Goal: Task Accomplishment & Management: Complete application form

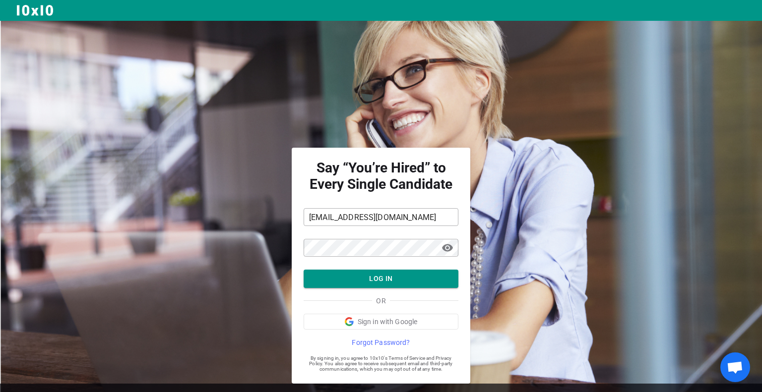
scroll to position [22, 0]
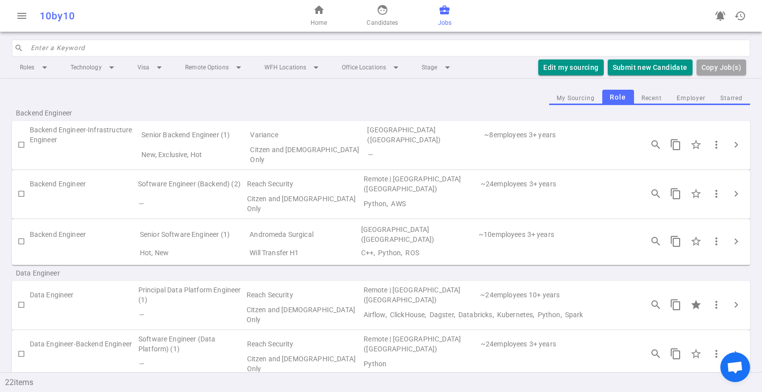
click at [264, 90] on div "My Sourcing Role Recent Employer Starred" at bounding box center [381, 97] width 738 height 15
click at [270, 183] on td "Reach Security" at bounding box center [304, 184] width 117 height 20
click at [214, 177] on td "Software Engineer (Backend) (2)" at bounding box center [191, 184] width 109 height 20
click at [732, 188] on span "chevron_right" at bounding box center [736, 194] width 12 height 12
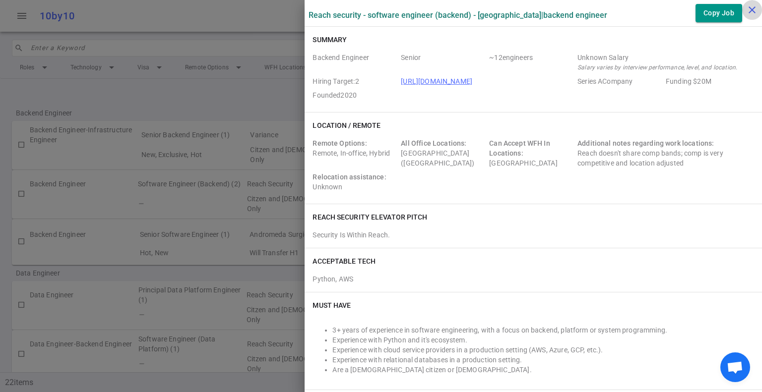
click at [748, 8] on icon "close" at bounding box center [752, 10] width 12 height 12
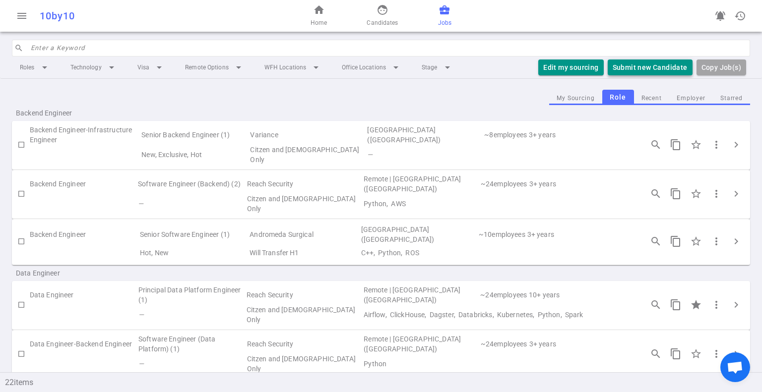
click at [635, 68] on button "Submit new Candidate" at bounding box center [649, 67] width 85 height 16
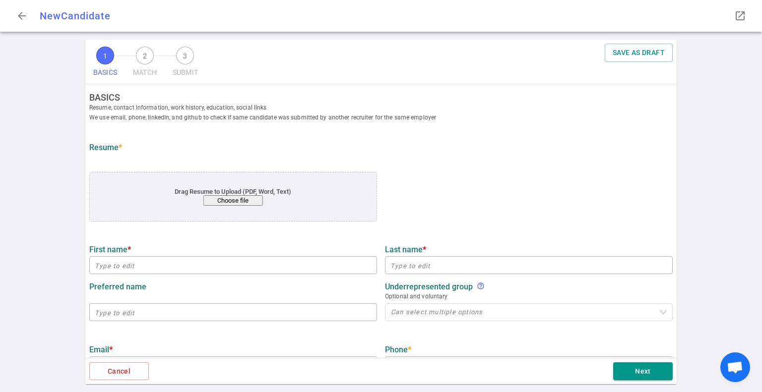
click at [230, 202] on button "Choose file" at bounding box center [232, 200] width 59 height 10
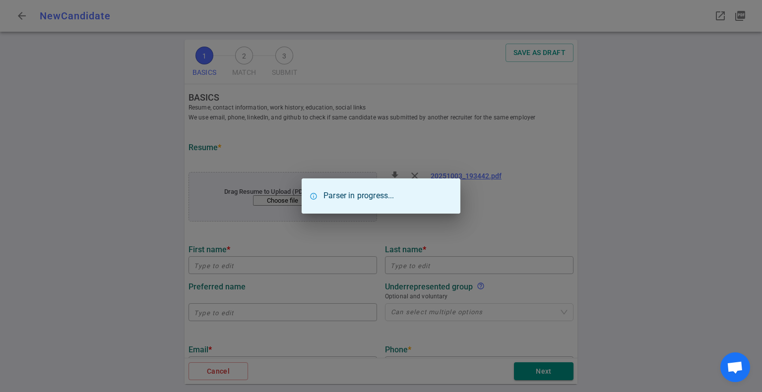
click at [226, 266] on div "Parser in progress..." at bounding box center [381, 196] width 762 height 392
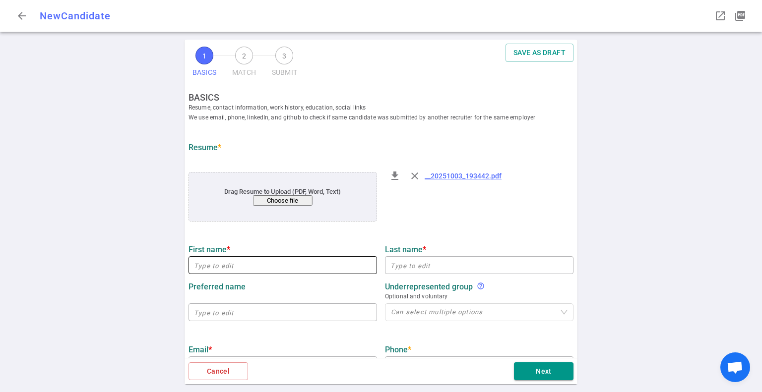
click at [247, 269] on input "text" at bounding box center [282, 265] width 188 height 16
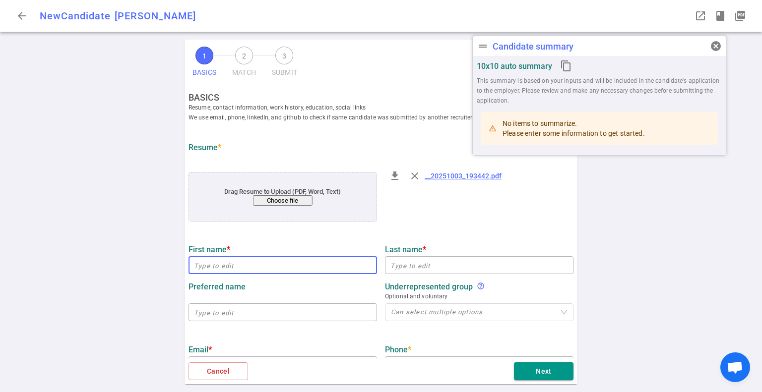
type input "[PERSON_NAME]"
type input "Bardasu"
type input "[EMAIL_ADDRESS][DOMAIN_NAME]"
type input "[PHONE_NUMBER]"
type input "10x Genomics"
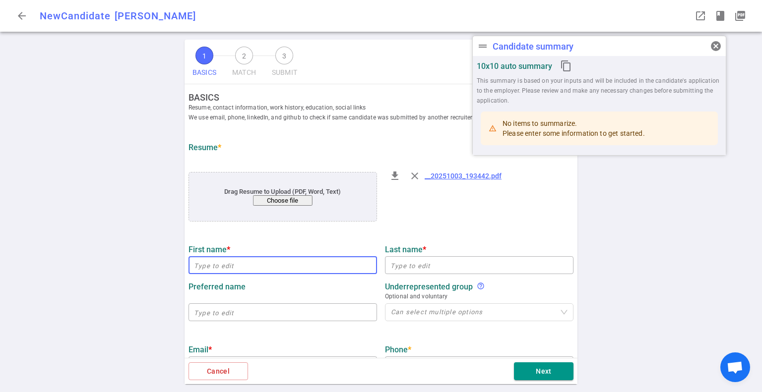
type textarea "Sr Software Engineer"
type input "10.3"
type input "[GEOGRAPHIC_DATA]"
type input "Database Management Systems"
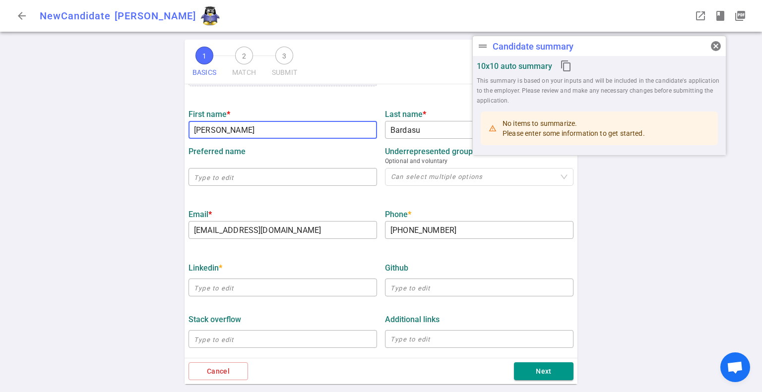
scroll to position [165, 0]
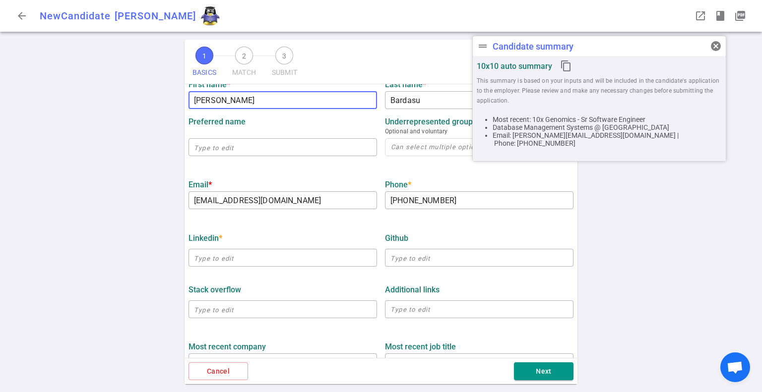
click at [151, 231] on div "1 BASICS 2 MATCH 3 SUBMIT SAVE AS DRAFT BASICS Resume, contact information, wor…" at bounding box center [381, 216] width 762 height 353
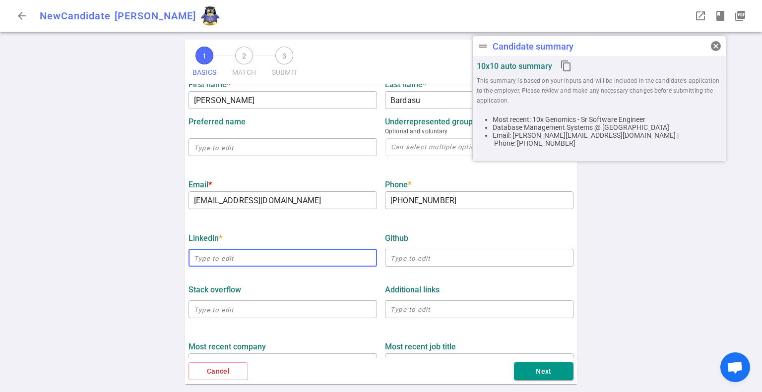
drag, startPoint x: 314, startPoint y: 259, endPoint x: 306, endPoint y: 230, distance: 29.8
click at [314, 259] on input "text" at bounding box center [282, 258] width 188 height 16
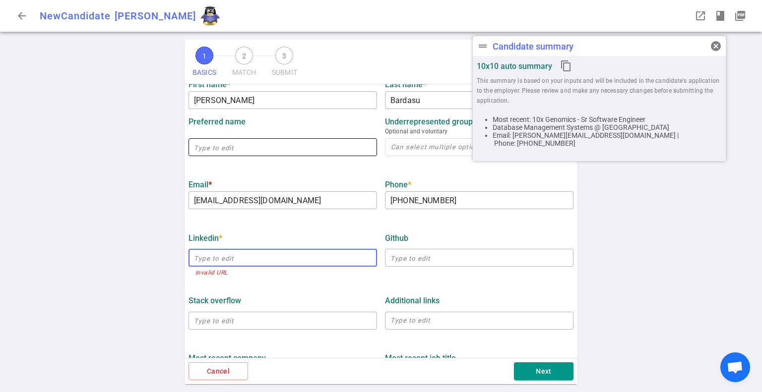
paste input "[URL][DOMAIN_NAME]"
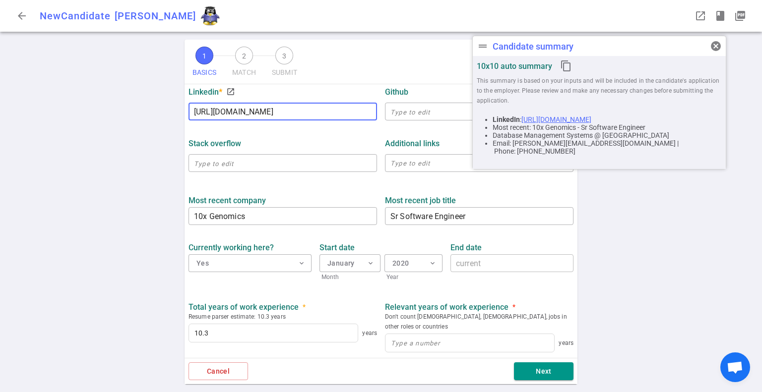
scroll to position [330, 0]
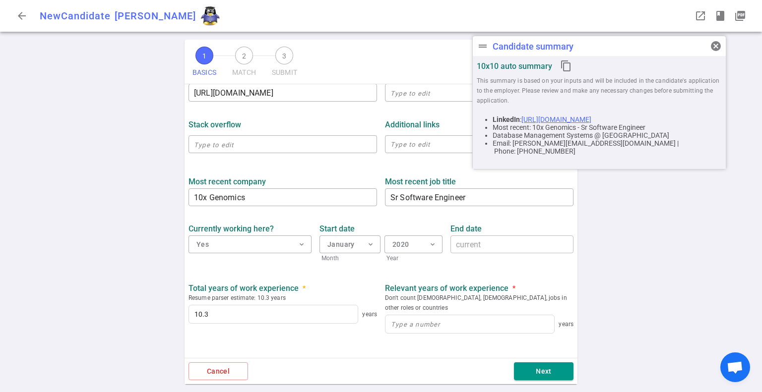
type input "[URL][DOMAIN_NAME]"
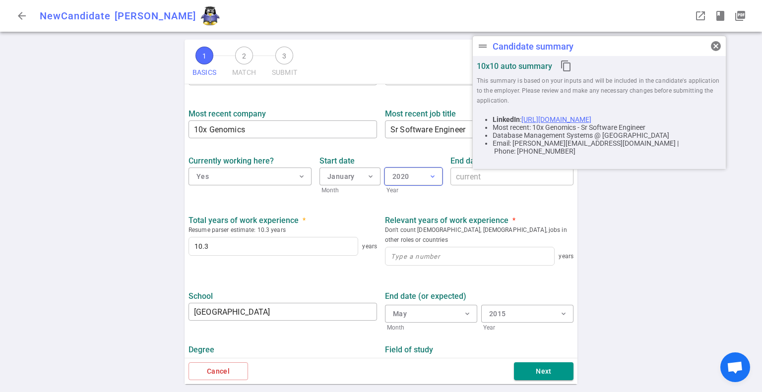
scroll to position [413, 0]
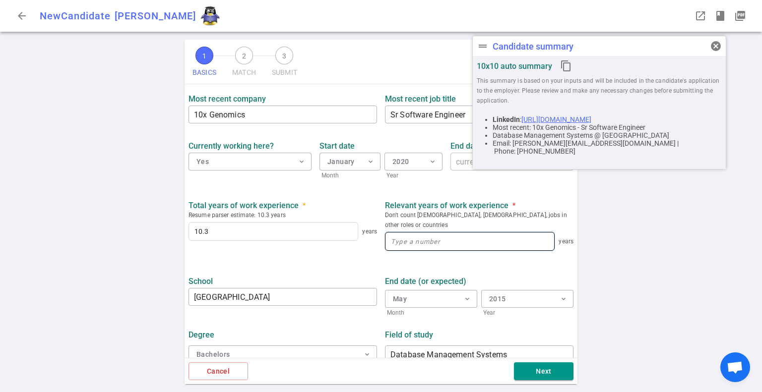
click at [452, 238] on input at bounding box center [469, 242] width 169 height 18
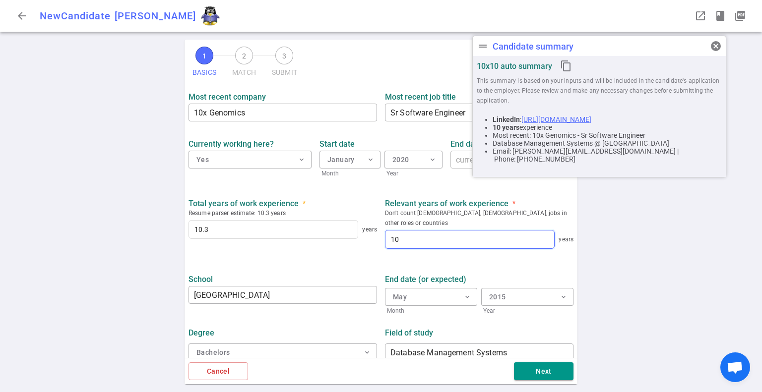
type input "10"
click at [627, 271] on div "1 BASICS 2 MATCH 3 SUBMIT SAVE AS DRAFT BASICS Resume, contact information, wor…" at bounding box center [381, 216] width 762 height 353
click at [436, 345] on input "Database Management Systems" at bounding box center [479, 353] width 188 height 16
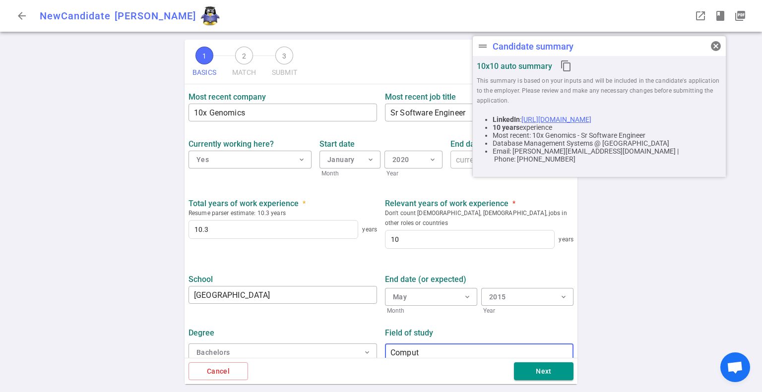
type input "Computer Science"
click at [611, 311] on div "1 BASICS 2 MATCH 3 SUBMIT SAVE AS DRAFT BASICS Resume, contact information, wor…" at bounding box center [381, 216] width 762 height 353
click at [539, 366] on button "Next" at bounding box center [543, 371] width 59 height 18
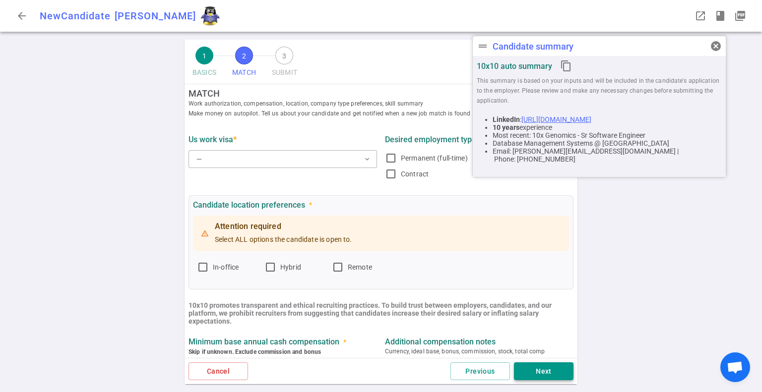
scroll to position [0, 0]
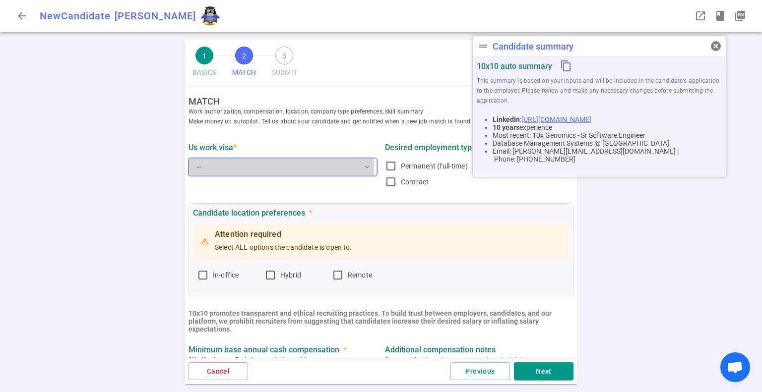
click at [215, 167] on button "— expand_more" at bounding box center [282, 167] width 188 height 18
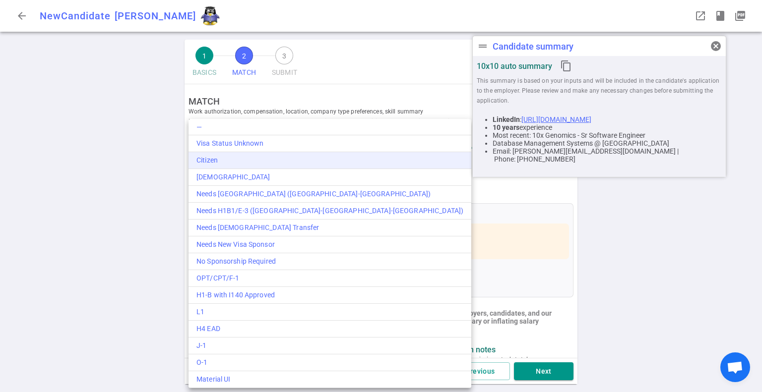
click at [219, 159] on div "Citizen" at bounding box center [329, 160] width 267 height 10
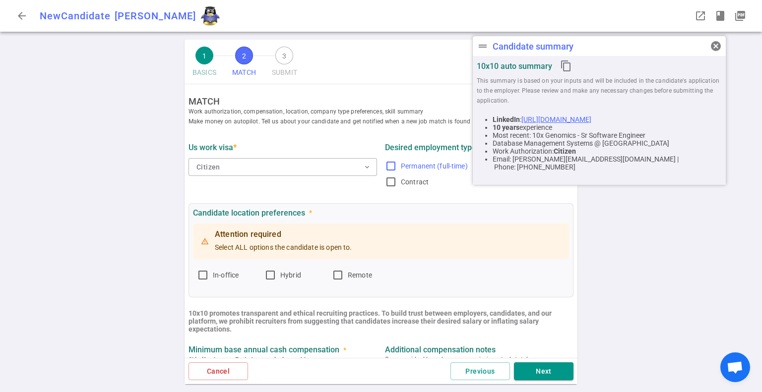
click at [388, 166] on input "Permanent (full-time)" at bounding box center [391, 166] width 12 height 12
checkbox input "true"
click at [719, 46] on span "cancel" at bounding box center [715, 46] width 12 height 12
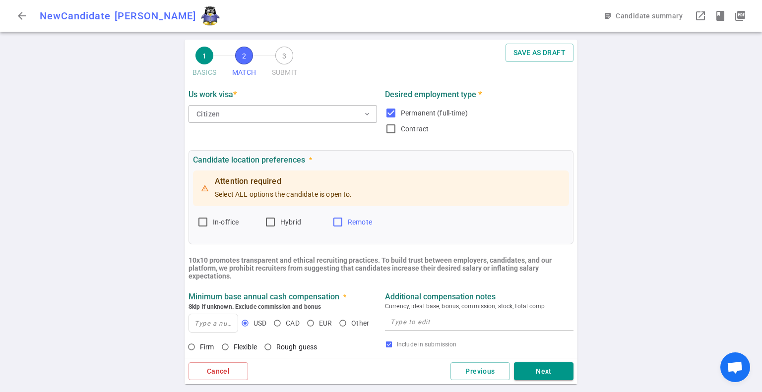
scroll to position [82, 0]
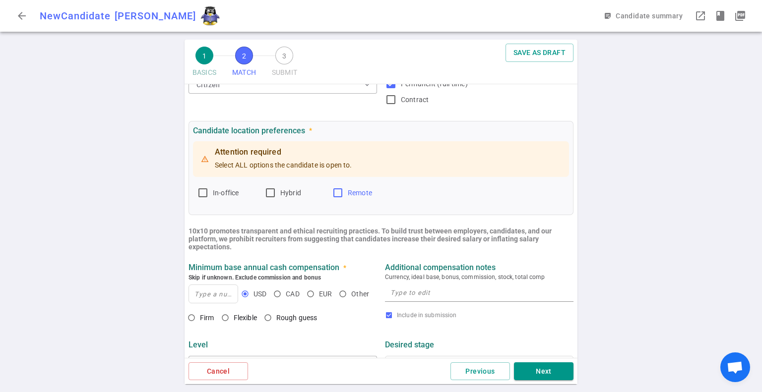
click at [337, 192] on input "Remote" at bounding box center [338, 193] width 12 height 12
checkbox input "true"
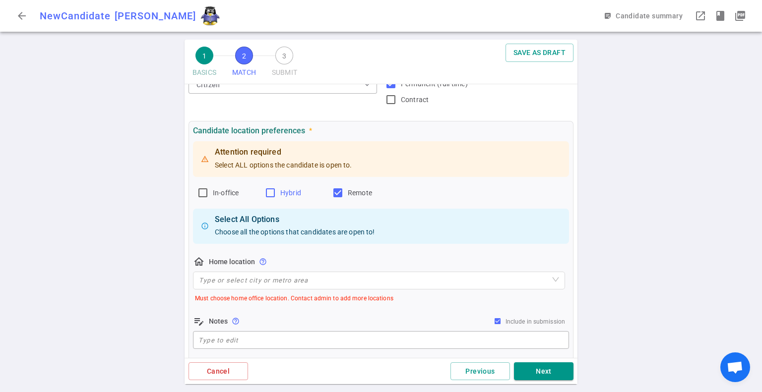
click at [269, 191] on input "Hybrid" at bounding box center [270, 193] width 12 height 12
checkbox input "true"
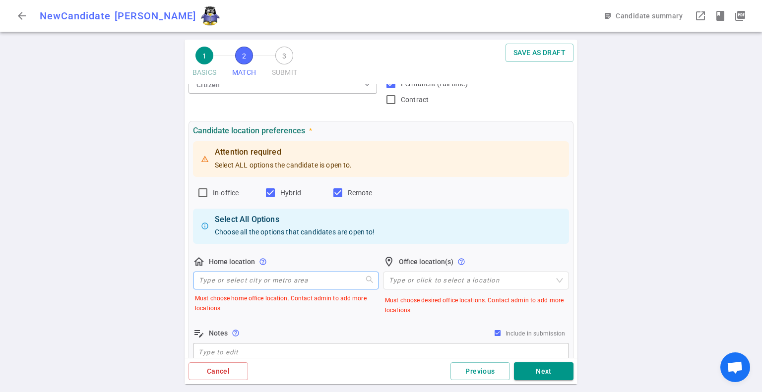
click at [283, 277] on input "search" at bounding box center [286, 280] width 174 height 17
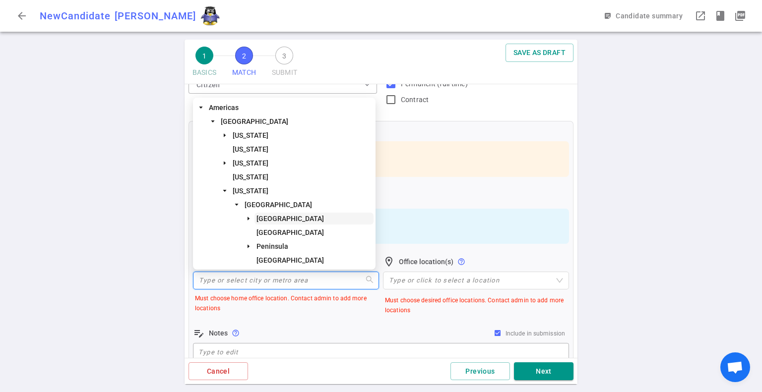
click at [264, 218] on span "[GEOGRAPHIC_DATA]" at bounding box center [289, 219] width 67 height 8
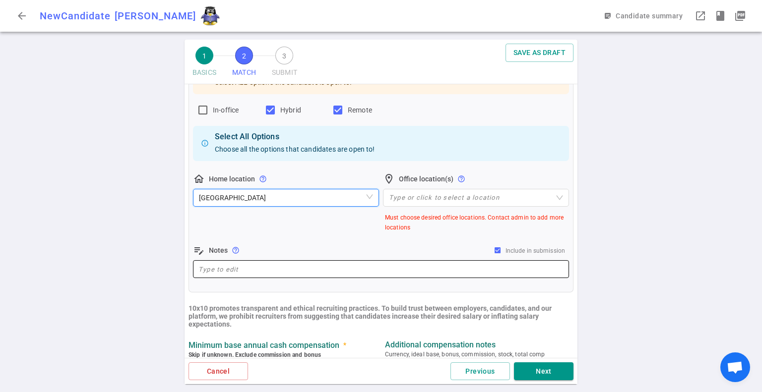
scroll to position [248, 0]
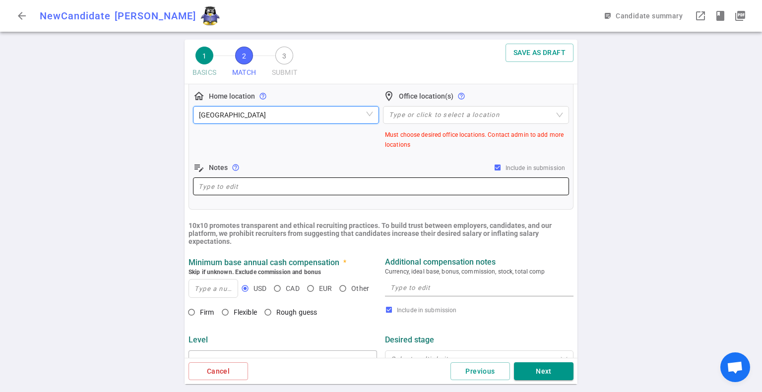
click at [341, 191] on textarea at bounding box center [380, 186] width 365 height 11
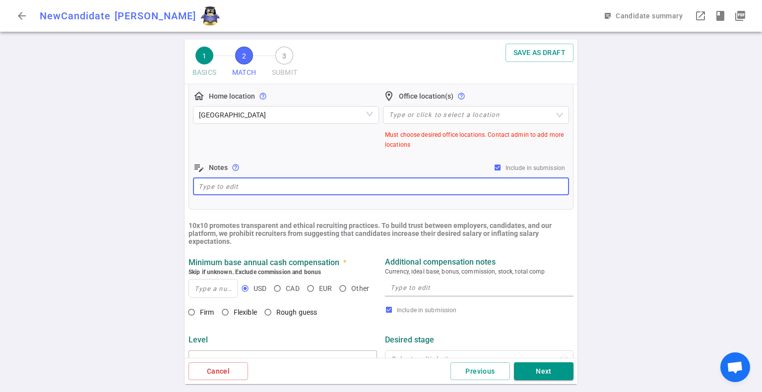
paste textarea "Based in [GEOGRAPHIC_DATA], [GEOGRAPHIC_DATA]. Says that [PERSON_NAME] is close…"
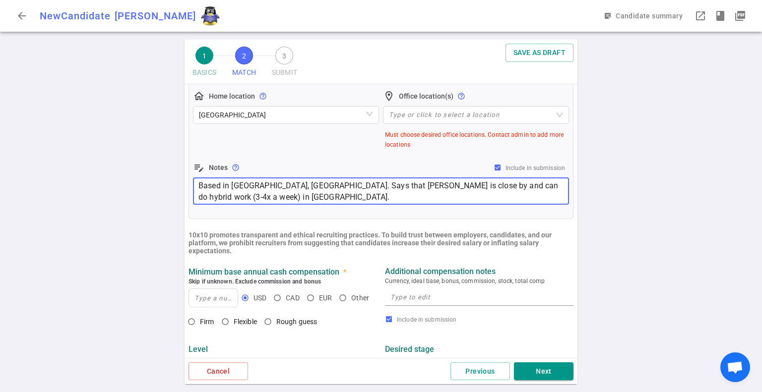
scroll to position [330, 0]
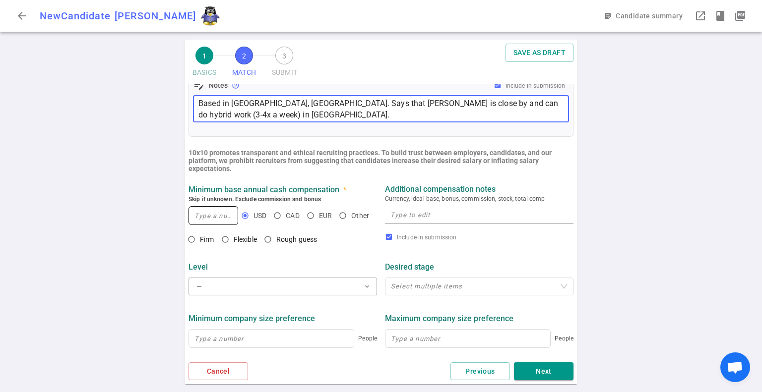
type textarea "Based in [GEOGRAPHIC_DATA], [GEOGRAPHIC_DATA]. Says that [PERSON_NAME] is close…"
click at [218, 218] on input at bounding box center [213, 216] width 49 height 18
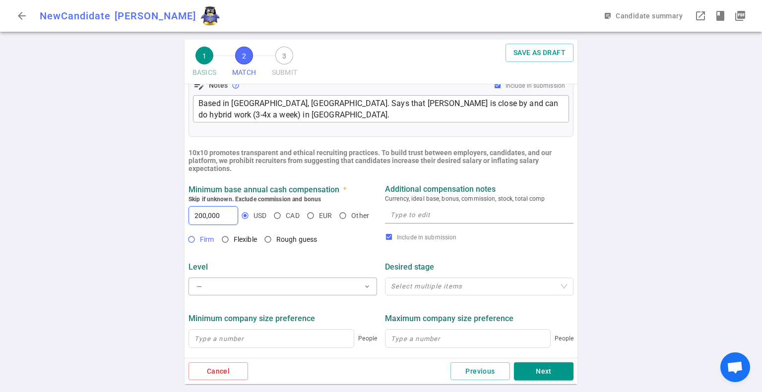
type input "200,000"
click at [196, 242] on input "Firm" at bounding box center [191, 239] width 17 height 17
radio input "true"
click at [226, 239] on input "Flexible" at bounding box center [225, 239] width 17 height 17
radio input "true"
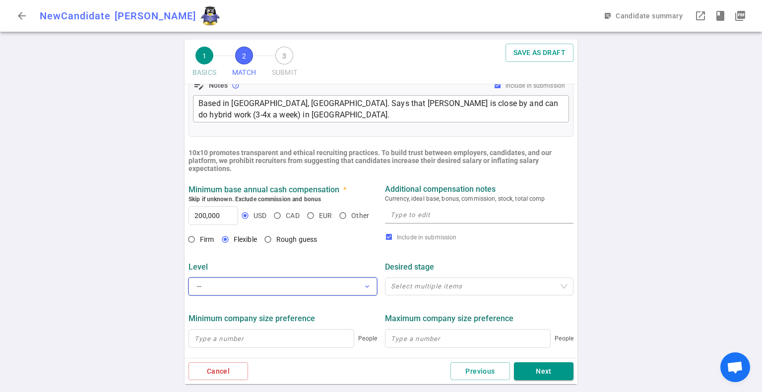
click at [231, 286] on button "— expand_more" at bounding box center [282, 287] width 188 height 18
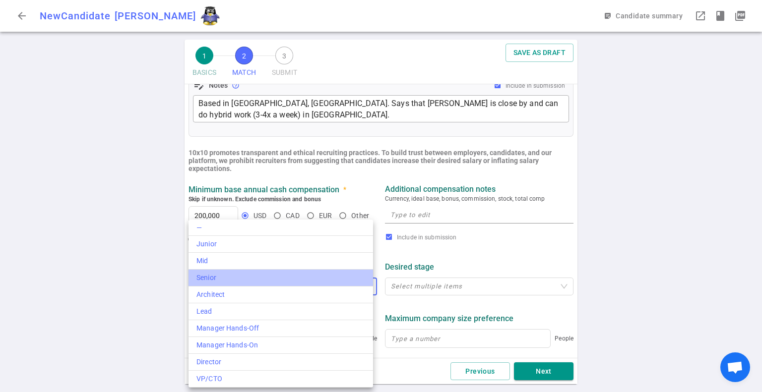
click at [244, 275] on div "Senior" at bounding box center [280, 278] width 169 height 10
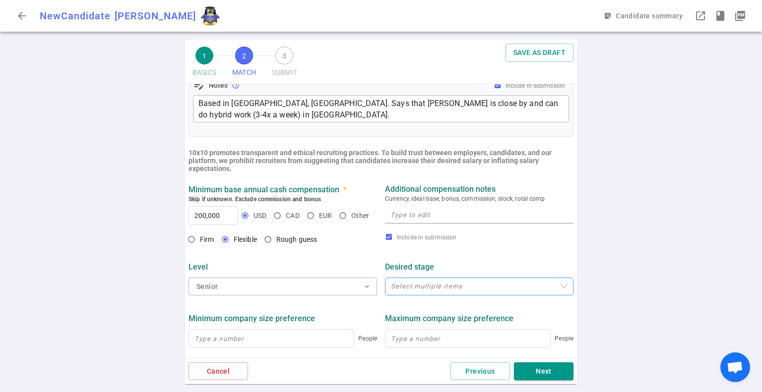
scroll to position [413, 0]
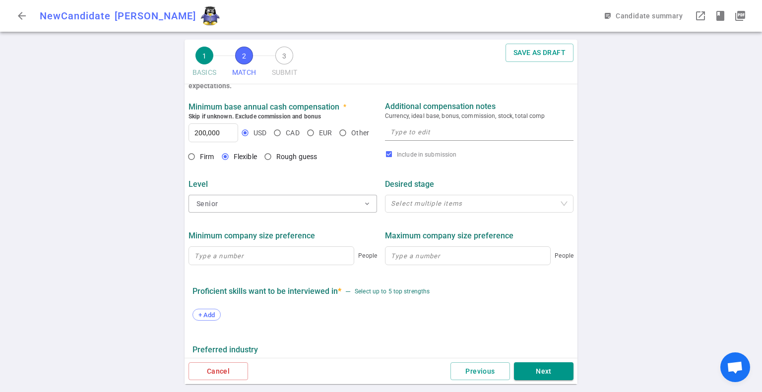
click at [415, 134] on textarea at bounding box center [478, 131] width 177 height 11
paste textarea "Looking for a min. of around $200k base. No number for TC because difficult to …"
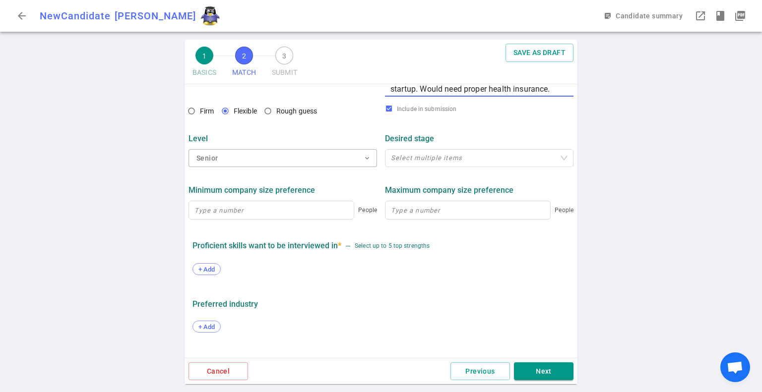
scroll to position [496, 0]
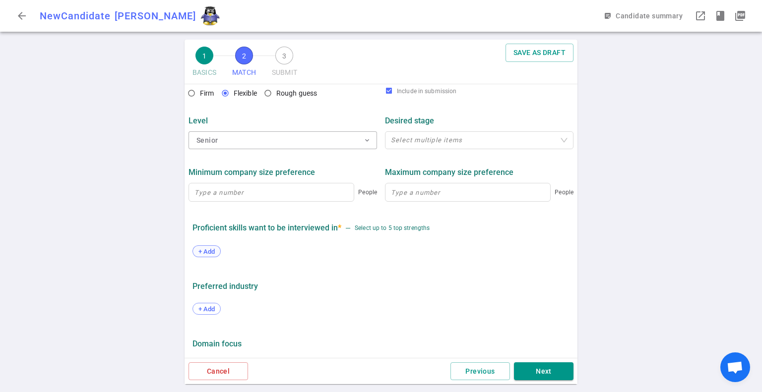
type textarea "Looking for a min. of around $200k base. No number for TC because difficult to …"
click at [210, 251] on span "+ Add" at bounding box center [206, 251] width 23 height 7
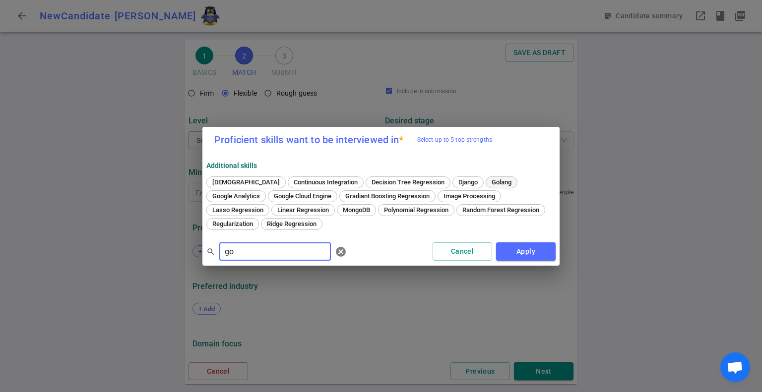
click at [488, 182] on span "Golang" at bounding box center [501, 181] width 27 height 7
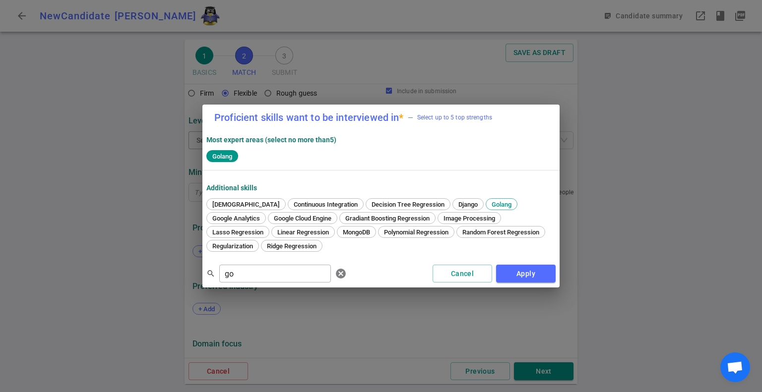
drag, startPoint x: 238, startPoint y: 275, endPoint x: 208, endPoint y: 272, distance: 30.4
click at [212, 272] on div "search go ​ cancel" at bounding box center [278, 274] width 144 height 20
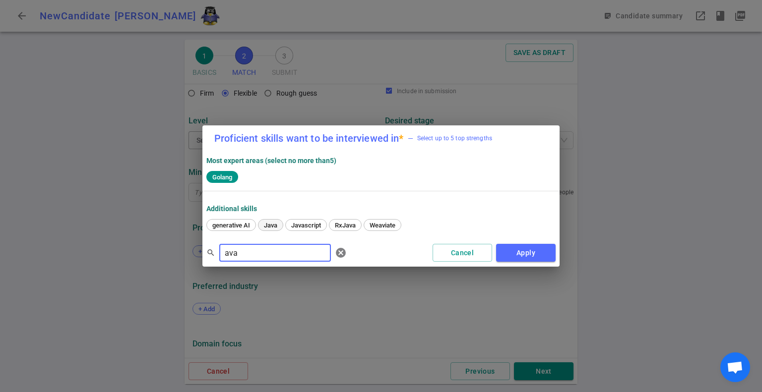
click at [274, 223] on span "Java" at bounding box center [270, 225] width 20 height 7
drag, startPoint x: 205, startPoint y: 255, endPoint x: 182, endPoint y: 253, distance: 22.9
click at [182, 253] on div "Proficient skills want to be interviewed in * — Select up to 5 top strengths Mo…" at bounding box center [381, 196] width 762 height 392
type input "yth"
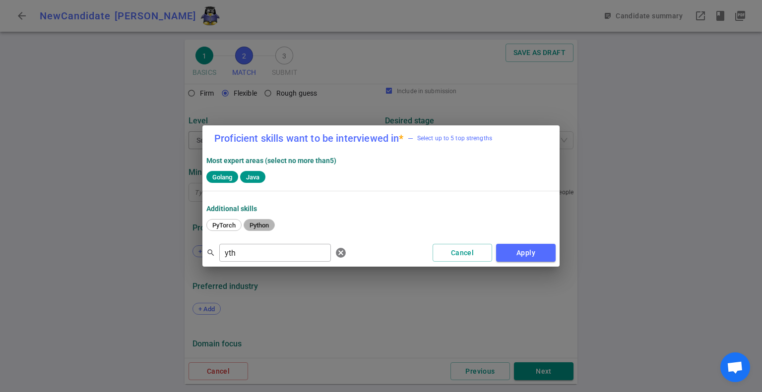
click at [257, 225] on span "Python" at bounding box center [259, 225] width 26 height 7
click at [538, 256] on button "Apply" at bounding box center [525, 253] width 59 height 18
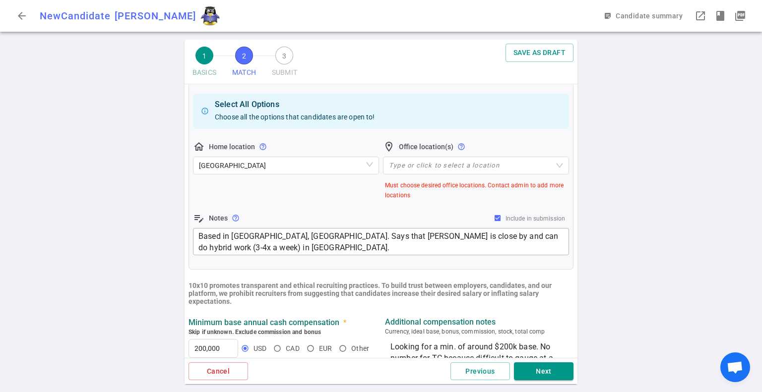
scroll to position [110, 0]
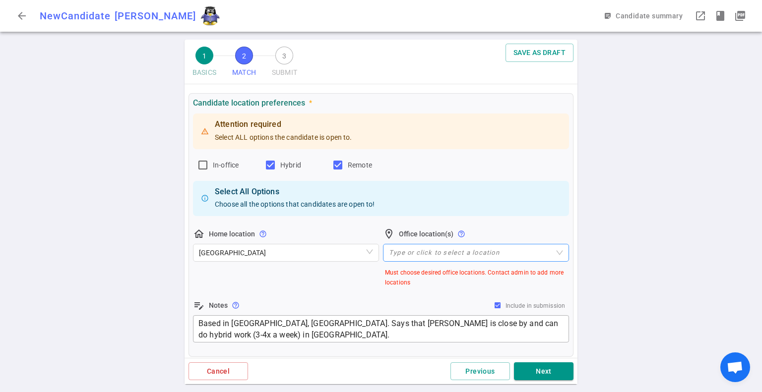
click at [439, 254] on div at bounding box center [471, 252] width 172 height 7
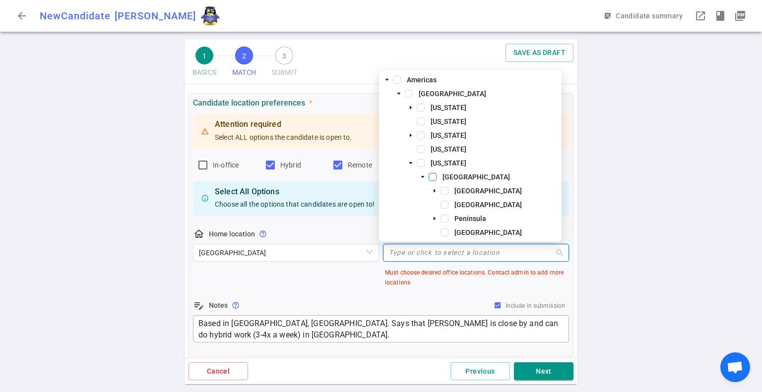
click at [432, 177] on span at bounding box center [432, 177] width 8 height 8
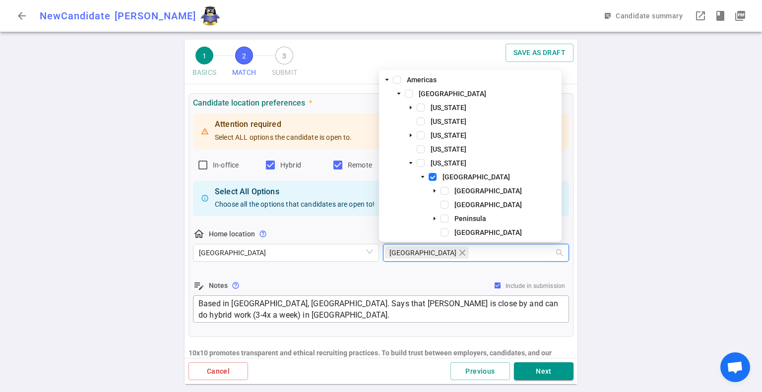
click at [516, 271] on div "Attention required Select ALL options the candidate is open to. In-office Hybri…" at bounding box center [381, 218] width 376 height 213
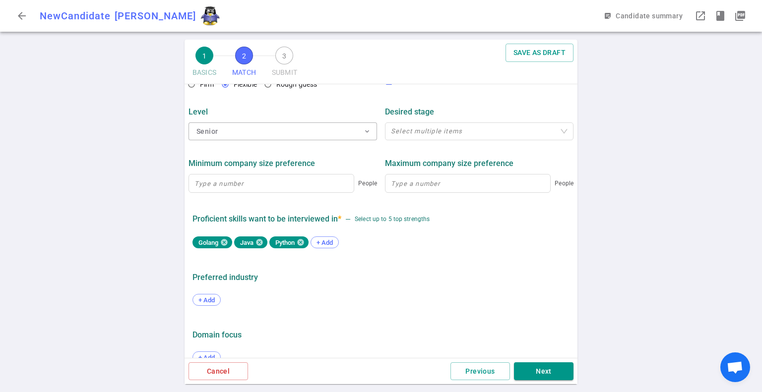
scroll to position [504, 0]
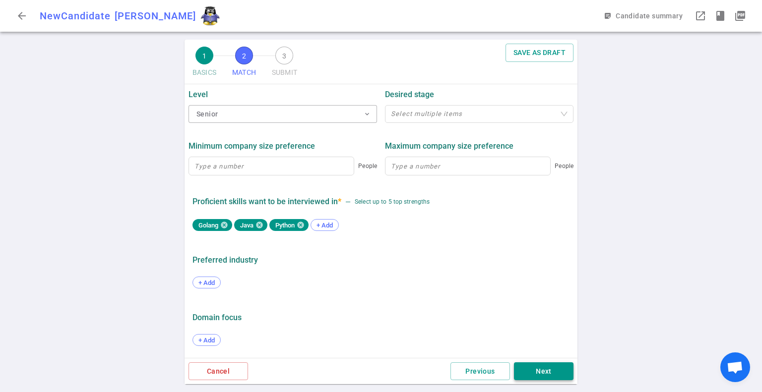
click at [536, 370] on button "Next" at bounding box center [543, 371] width 59 height 18
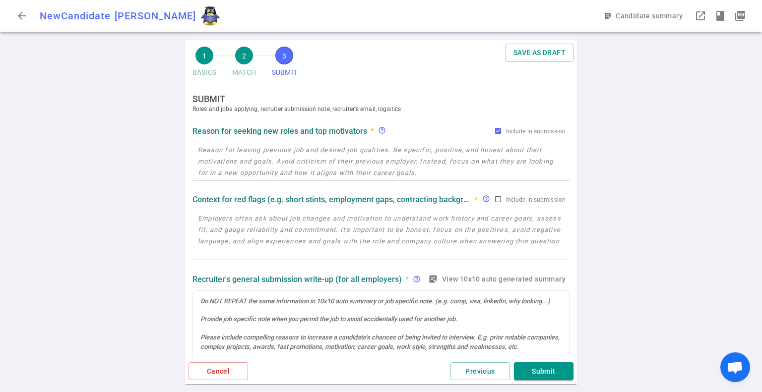
scroll to position [0, 0]
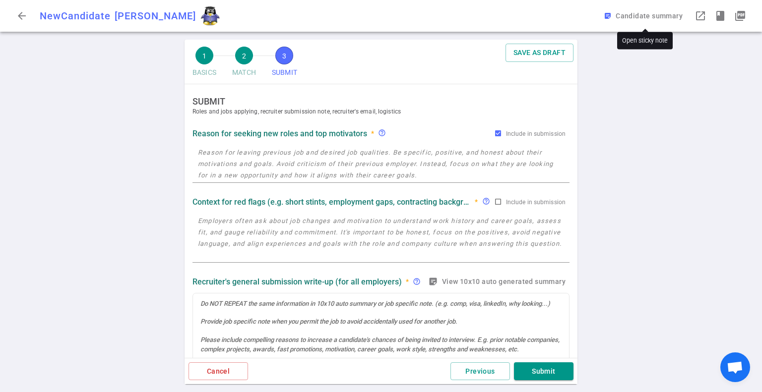
click at [668, 15] on button "sticky_note_2 Candidate summary" at bounding box center [643, 16] width 85 height 18
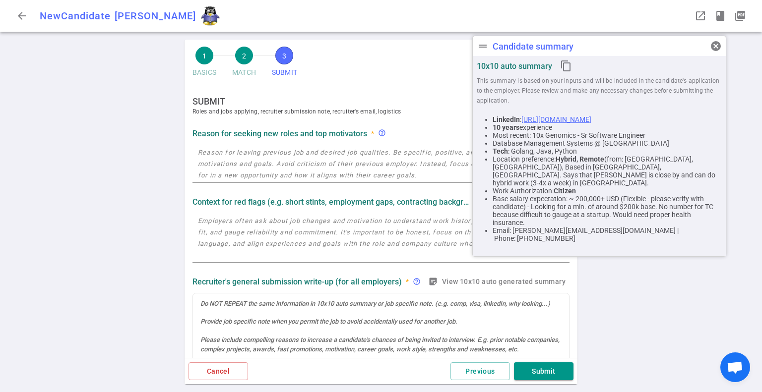
click at [247, 163] on textarea at bounding box center [381, 164] width 366 height 34
paste textarea "Reason for Looking: The biotech field is struggling a little right now, the mar…"
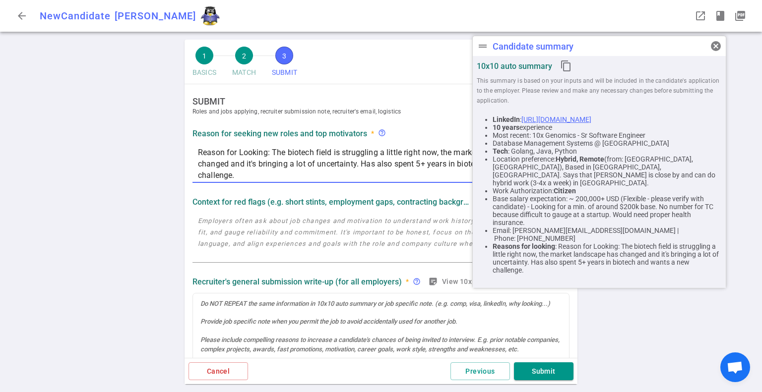
paste textarea "Really interested and excited to join an AI startup. Not singularly-minded thou…"
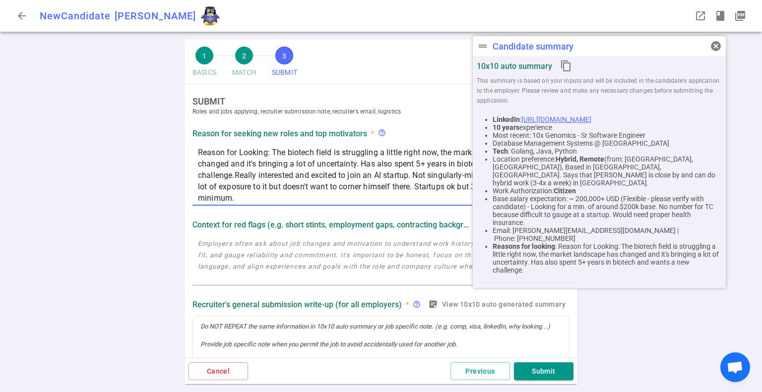
click at [236, 177] on textarea "Reason for Looking: The biotech field is struggling a little right now, the mar…" at bounding box center [381, 175] width 366 height 57
click at [714, 42] on span "cancel" at bounding box center [715, 46] width 12 height 12
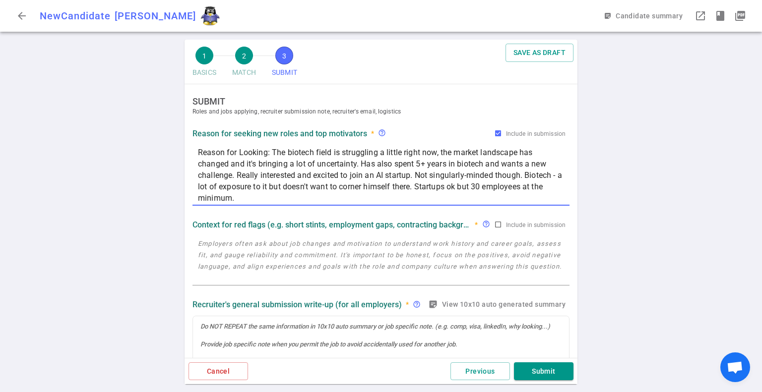
drag, startPoint x: 378, startPoint y: 174, endPoint x: 389, endPoint y: 174, distance: 10.4
click at [389, 174] on textarea "Reason for Looking: The biotech field is struggling a little right now, the mar…" at bounding box center [381, 175] width 366 height 57
drag, startPoint x: 403, startPoint y: 176, endPoint x: 510, endPoint y: 172, distance: 107.2
click at [510, 172] on textarea "Reason for Looking: The biotech field is struggling a little right now, the mar…" at bounding box center [381, 175] width 366 height 57
drag, startPoint x: 520, startPoint y: 175, endPoint x: 248, endPoint y: 182, distance: 271.8
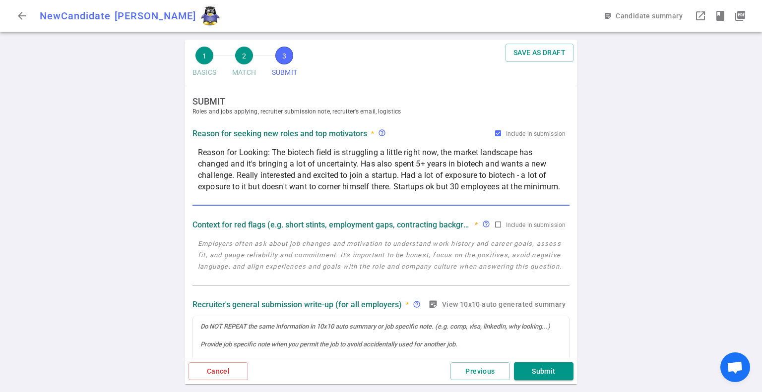
click at [248, 183] on textarea "Reason for Looking: The biotech field is struggling a little right now, the mar…" at bounding box center [381, 175] width 366 height 57
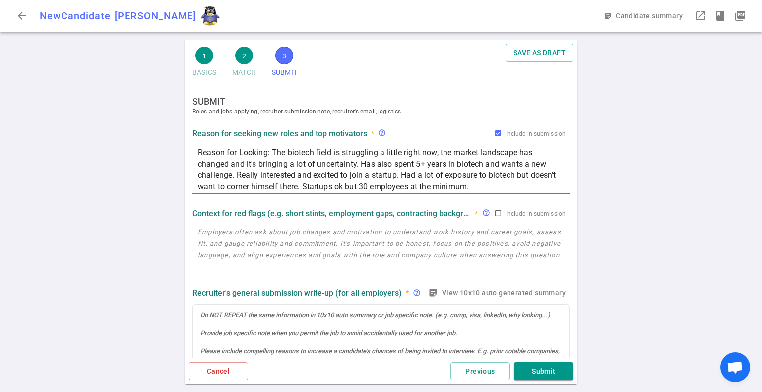
drag, startPoint x: 401, startPoint y: 176, endPoint x: 236, endPoint y: 176, distance: 165.1
click at [236, 176] on textarea "Reason for Looking: The biotech field is struggling a little right now, the mar…" at bounding box center [381, 170] width 366 height 46
drag, startPoint x: 240, startPoint y: 176, endPoint x: 369, endPoint y: 178, distance: 129.4
click at [369, 178] on textarea "Reason for Looking: The biotech field is struggling a little right now, the mar…" at bounding box center [381, 170] width 366 height 46
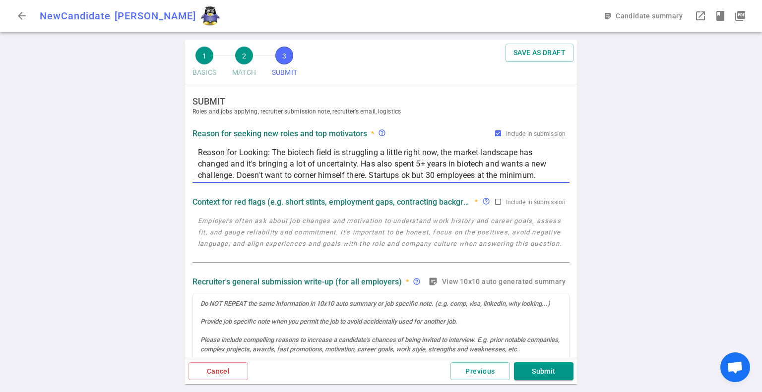
drag, startPoint x: 371, startPoint y: 174, endPoint x: 456, endPoint y: 174, distance: 85.3
click at [456, 174] on textarea "Reason for Looking: The biotech field is struggling a little right now, the mar…" at bounding box center [381, 164] width 366 height 34
click at [444, 173] on textarea "Reason for Looking: The biotech field is struggling a little right now, the mar…" at bounding box center [381, 164] width 366 height 34
drag, startPoint x: 371, startPoint y: 176, endPoint x: 541, endPoint y: 177, distance: 170.6
click at [541, 177] on textarea "Reason for Looking: The biotech field is struggling a little right now, the mar…" at bounding box center [381, 164] width 366 height 34
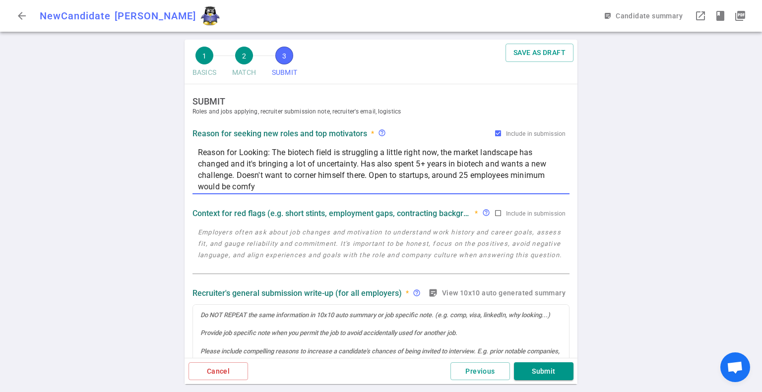
click at [463, 175] on textarea "Reason for Looking: The biotech field is struggling a little right now, the mar…" at bounding box center [381, 170] width 366 height 46
click at [300, 188] on textarea "Reason for Looking: The biotech field is struggling a little right now, the mar…" at bounding box center [381, 170] width 366 height 46
click at [371, 176] on textarea "Reason for Looking: The biotech field is struggling a little right now, the mar…" at bounding box center [381, 170] width 366 height 46
paste textarea "[PERSON_NAME] has caught his attention and wants to enter this tech sector. Has…"
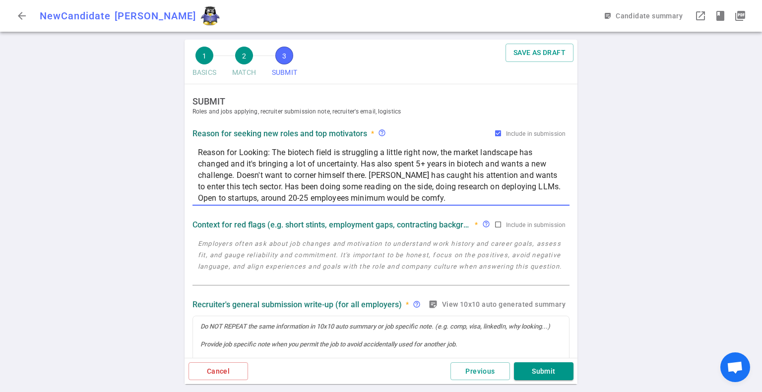
click at [268, 153] on textarea "Reason for Looking: The biotech field is struggling a little right now, the mar…" at bounding box center [381, 175] width 366 height 57
click at [224, 198] on textarea "Reason for Looking/Motivators: The biotech field is struggling a little right n…" at bounding box center [381, 175] width 366 height 57
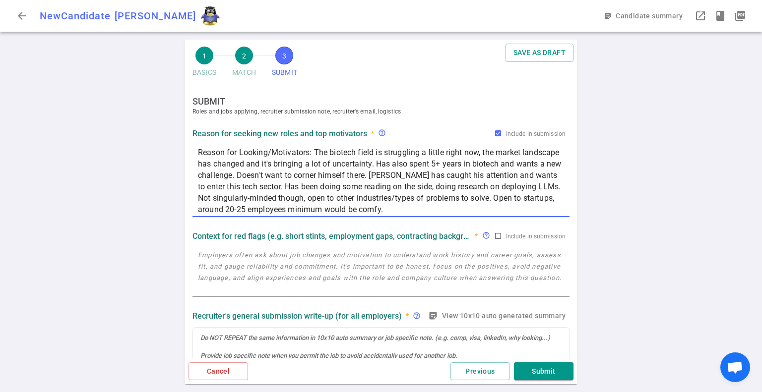
click at [428, 211] on textarea "Reason for Looking/Motivators: The biotech field is struggling a little right n…" at bounding box center [381, 181] width 366 height 68
type textarea "Reason for Looking/Motivators: The biotech field is struggling a little right n…"
click at [444, 265] on textarea at bounding box center [381, 272] width 366 height 46
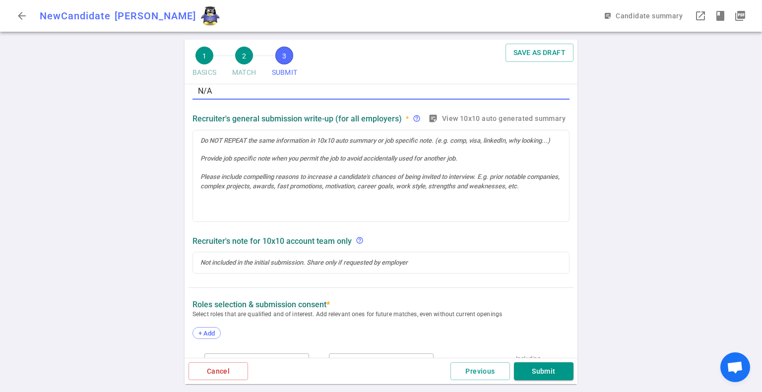
scroll to position [82, 0]
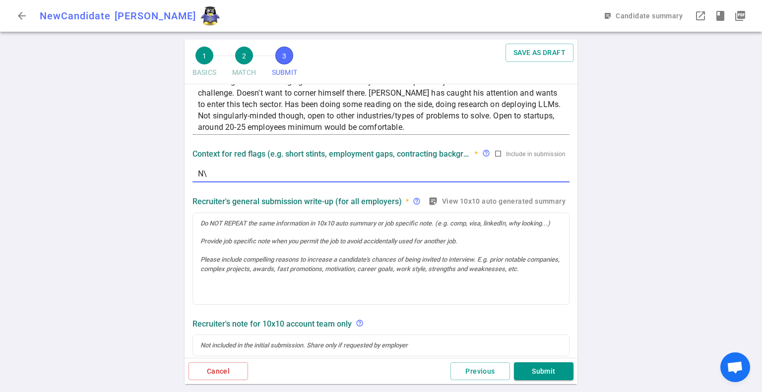
type textarea "N"
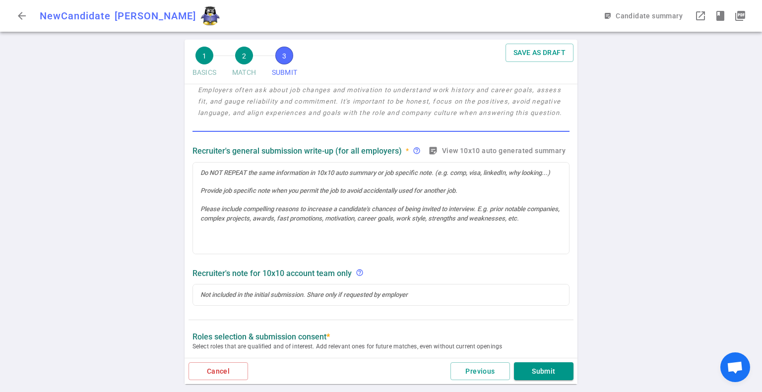
scroll to position [165, 0]
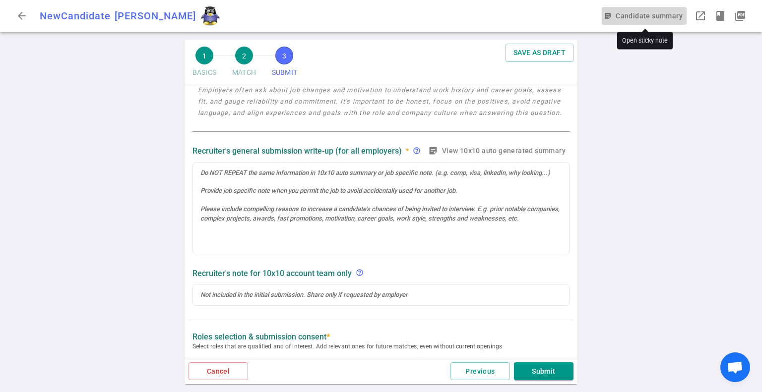
click at [622, 15] on button "sticky_note_2 Candidate summary" at bounding box center [643, 16] width 85 height 18
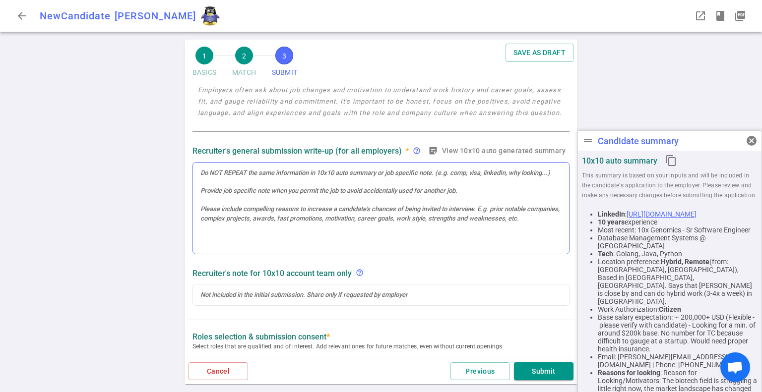
click at [421, 252] on div at bounding box center [381, 209] width 376 height 92
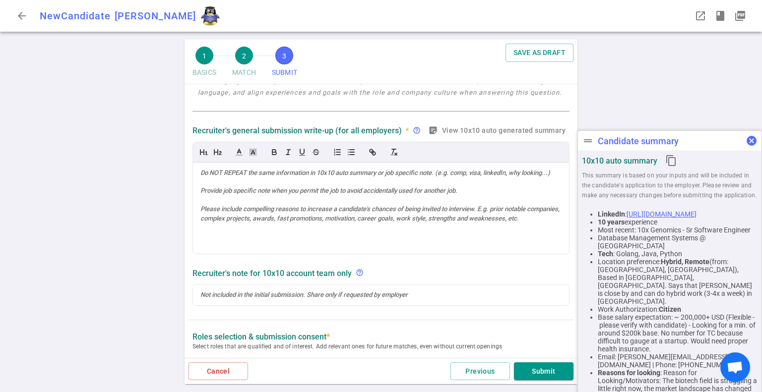
click at [750, 139] on span "cancel" at bounding box center [751, 141] width 12 height 12
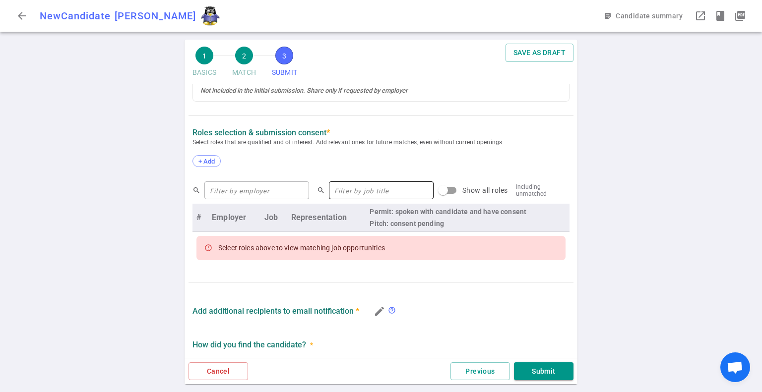
scroll to position [351, 0]
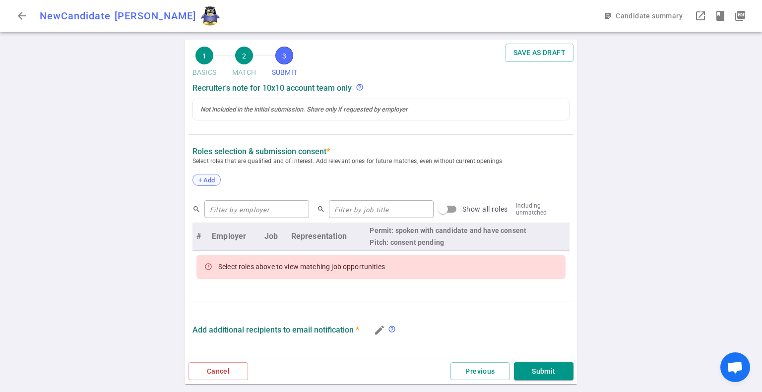
click at [209, 179] on span "+ Add" at bounding box center [206, 180] width 23 height 7
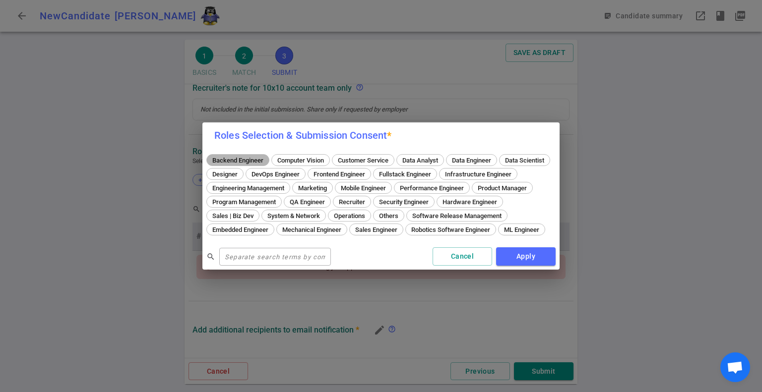
click at [242, 157] on span "Backend Engineer" at bounding box center [238, 160] width 58 height 7
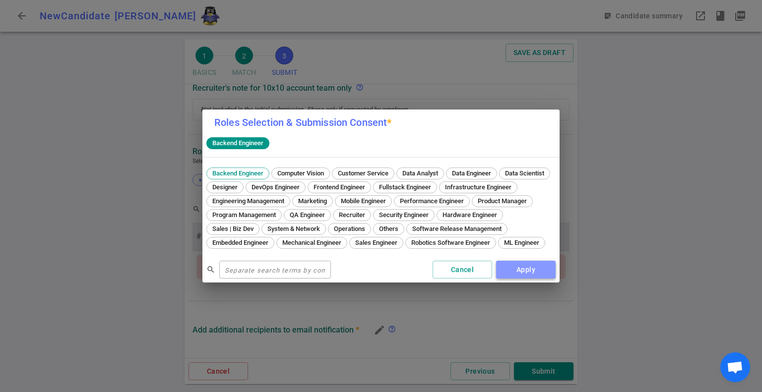
click at [502, 277] on button "Apply" at bounding box center [525, 270] width 59 height 18
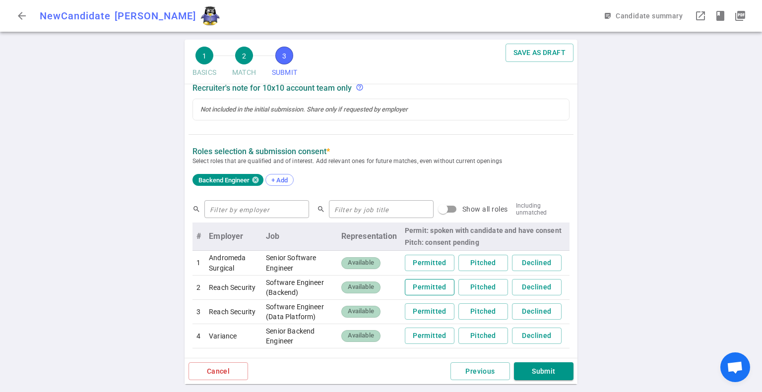
click at [426, 286] on button "Permitted" at bounding box center [430, 287] width 50 height 16
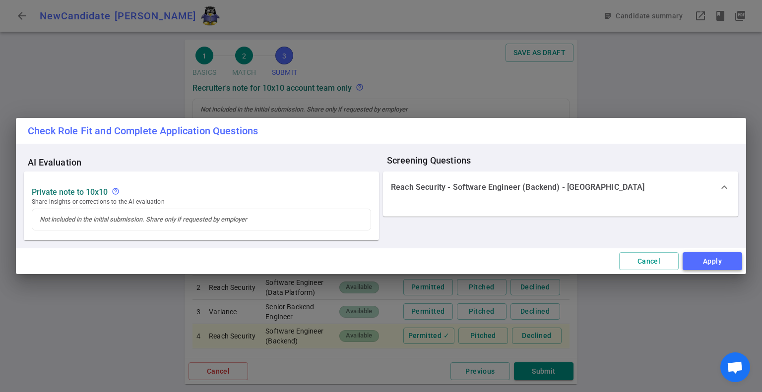
click at [696, 259] on button "Apply" at bounding box center [711, 261] width 59 height 18
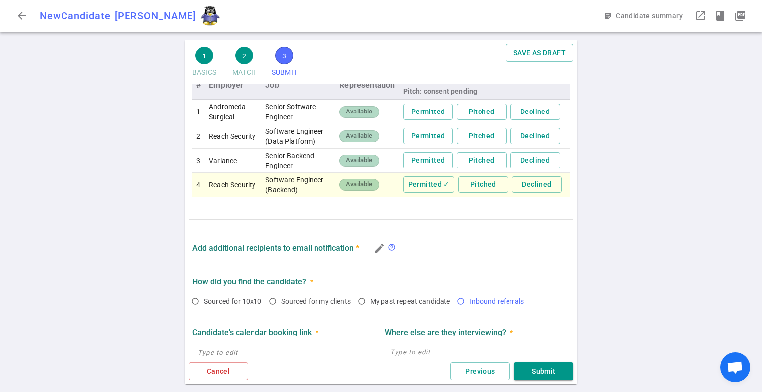
scroll to position [516, 0]
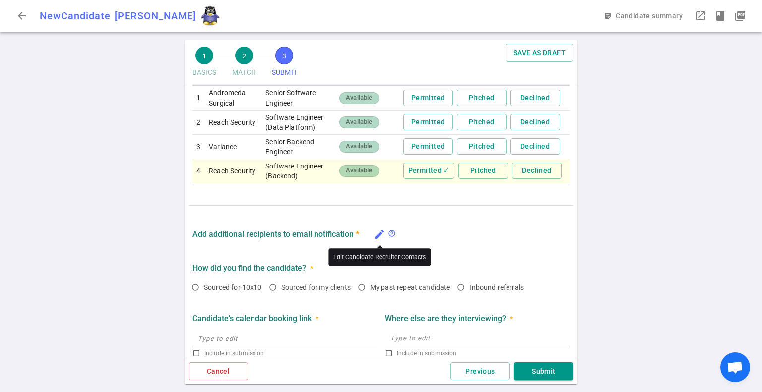
click at [377, 232] on icon "edit" at bounding box center [379, 235] width 12 height 12
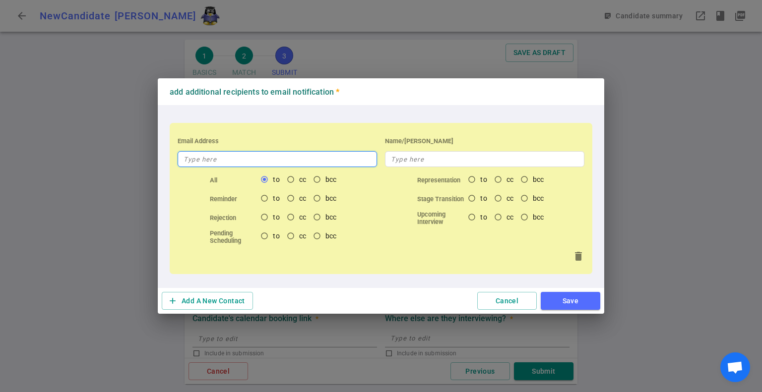
click at [234, 154] on input "text" at bounding box center [276, 159] width 199 height 16
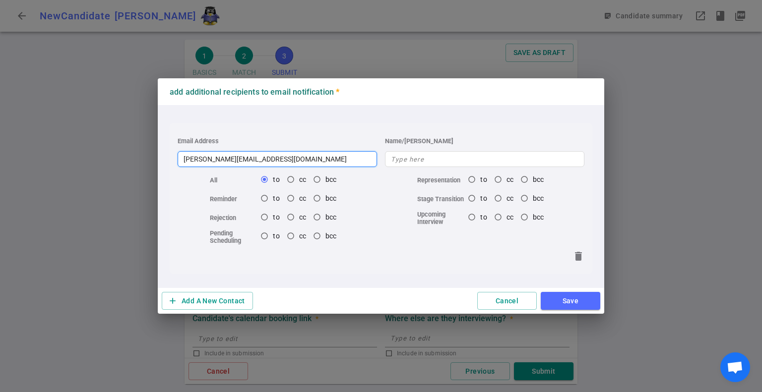
type input "[PERSON_NAME][EMAIL_ADDRESS][DOMAIN_NAME]"
click at [571, 297] on button "Save" at bounding box center [569, 301] width 59 height 18
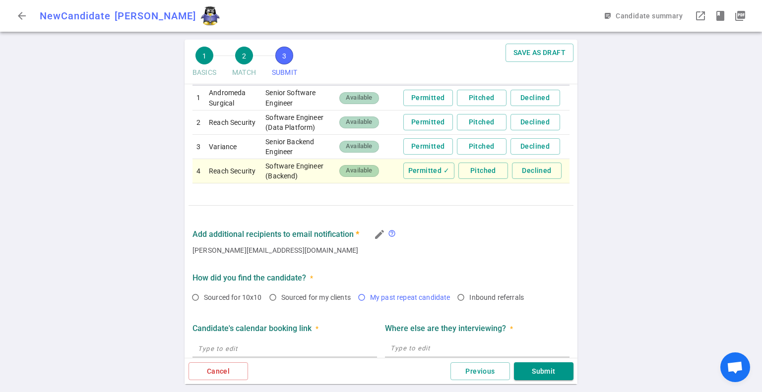
scroll to position [584, 0]
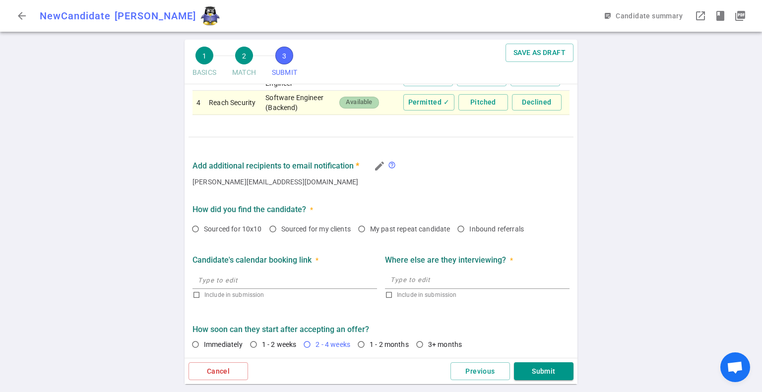
click at [306, 342] on input "2 - 4 weeks" at bounding box center [306, 344] width 17 height 17
radio input "true"
click at [547, 367] on button "Submit" at bounding box center [543, 371] width 59 height 18
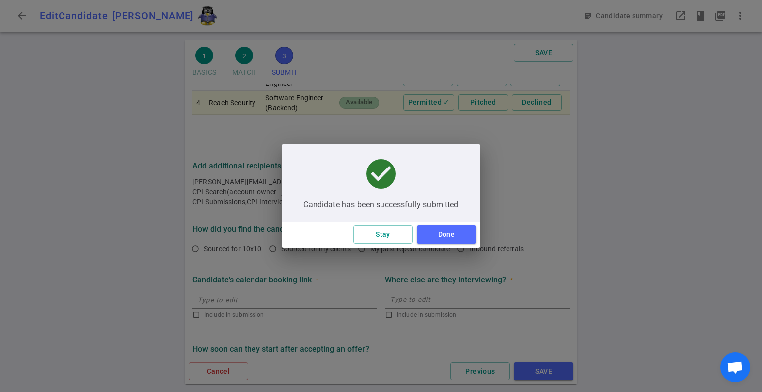
click at [441, 237] on button "Done" at bounding box center [445, 235] width 59 height 18
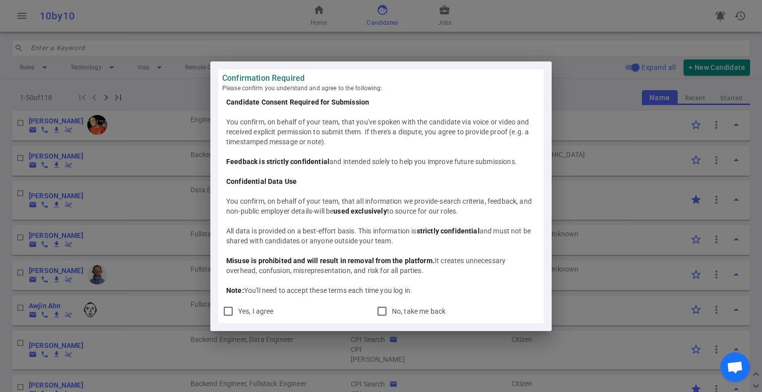
click at [579, 54] on div "Confirmation Required Please confirm you understand and agree to the following:…" at bounding box center [381, 196] width 762 height 392
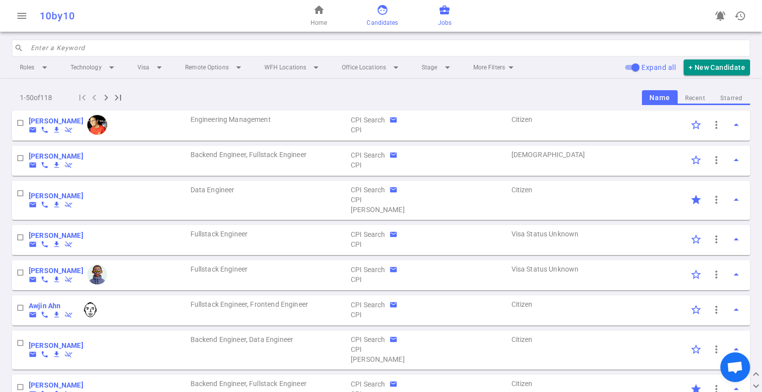
click at [439, 14] on span "business_center" at bounding box center [444, 10] width 12 height 12
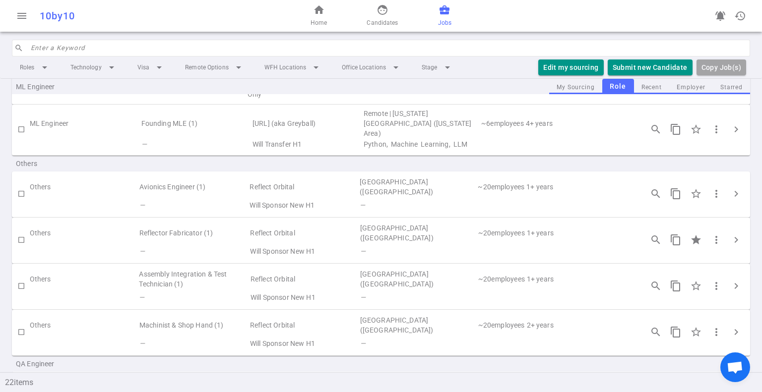
scroll to position [914, 0]
